Goal: Task Accomplishment & Management: Complete application form

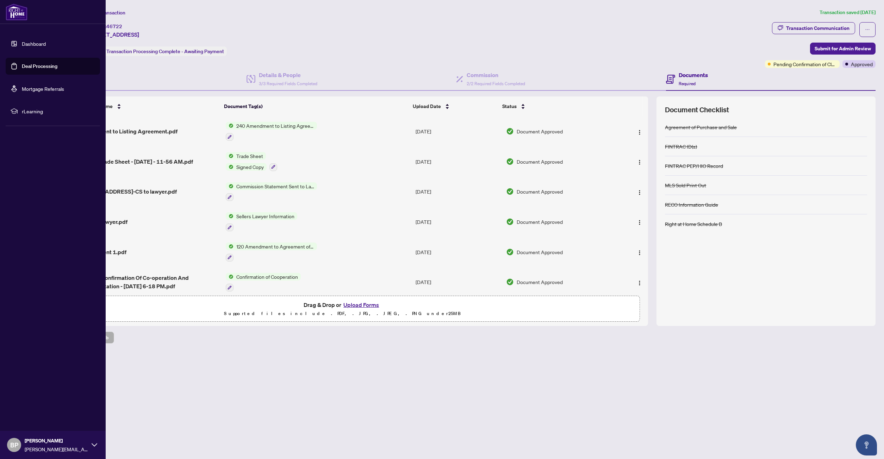
click at [33, 65] on link "Deal Processing" at bounding box center [40, 66] width 36 height 6
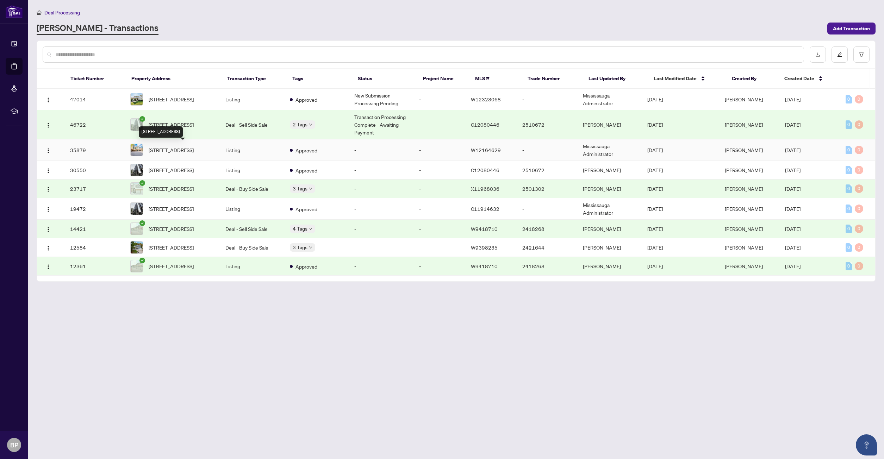
click at [175, 146] on span "[STREET_ADDRESS]" at bounding box center [171, 150] width 45 height 8
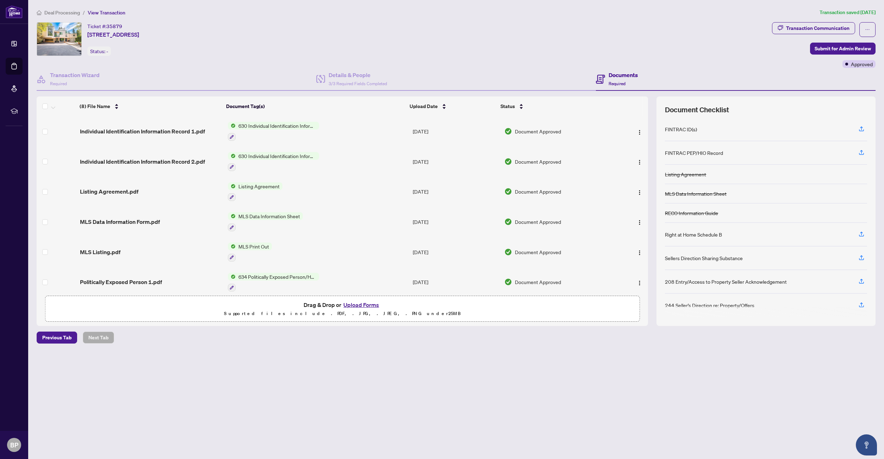
click at [356, 305] on button "Upload Forms" at bounding box center [361, 304] width 40 height 9
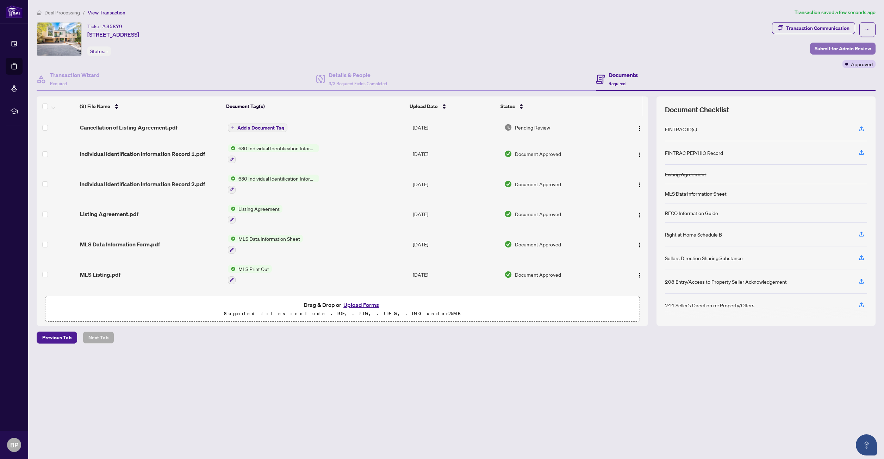
click at [837, 48] on span "Submit for Admin Review" at bounding box center [843, 48] width 56 height 11
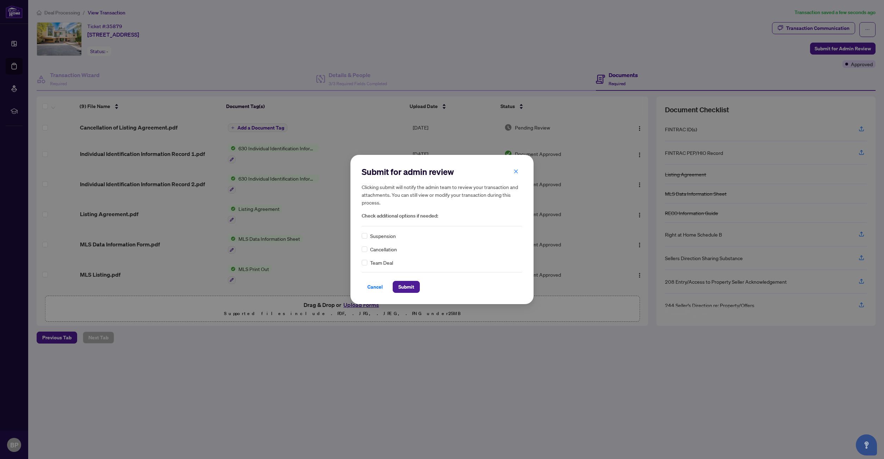
click at [378, 251] on span "Cancellation" at bounding box center [383, 250] width 27 height 8
click at [408, 288] on span "Submit" at bounding box center [406, 286] width 16 height 11
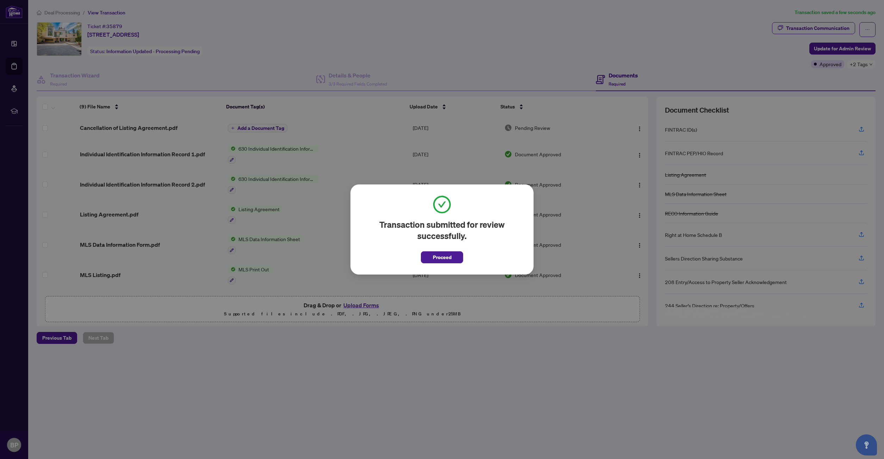
click at [437, 257] on span "Proceed" at bounding box center [442, 257] width 19 height 11
